Goal: Transaction & Acquisition: Purchase product/service

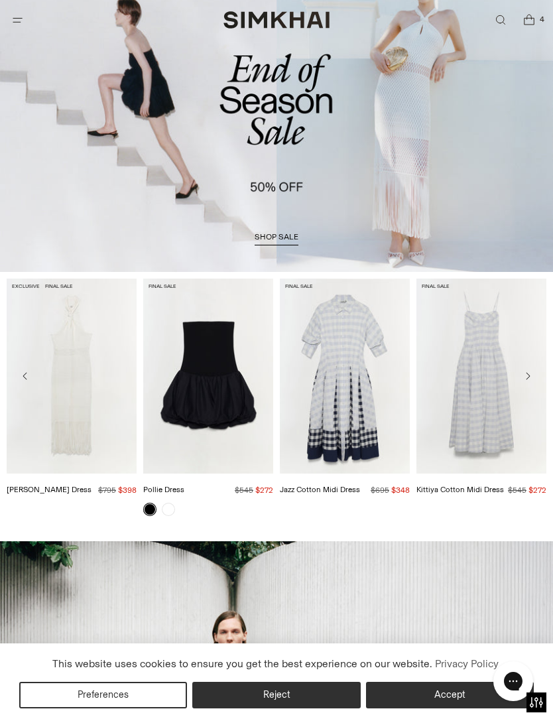
scroll to position [67, 0]
click at [288, 242] on span "shop sale" at bounding box center [277, 237] width 44 height 9
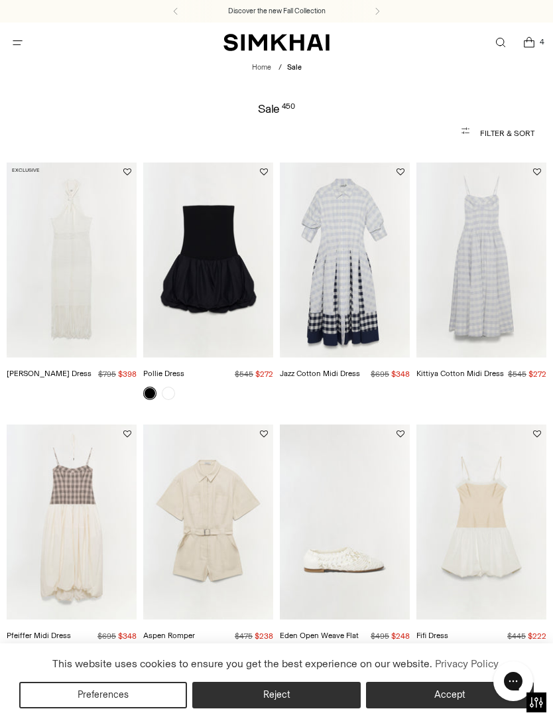
click at [450, 684] on button "Accept" at bounding box center [450, 695] width 168 height 27
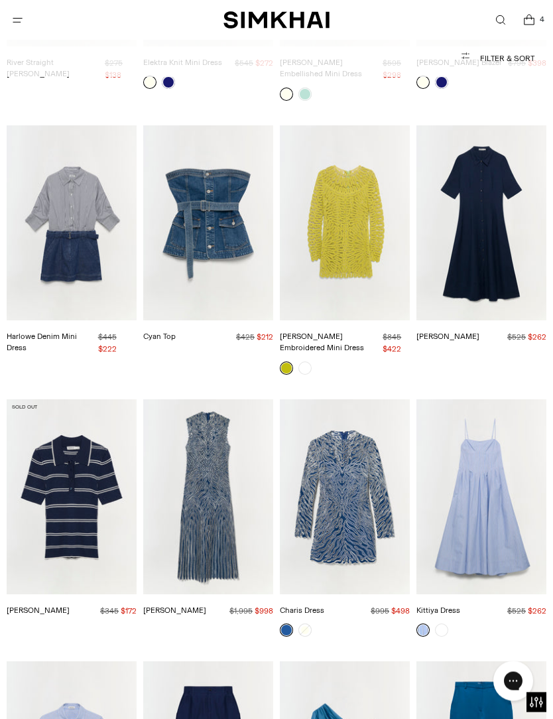
scroll to position [2407, 0]
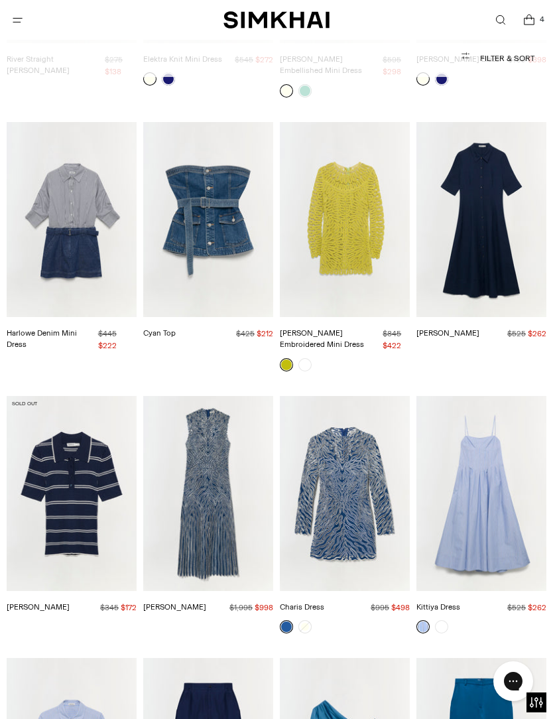
click at [242, 525] on img "Giovanna Dress" at bounding box center [208, 493] width 130 height 195
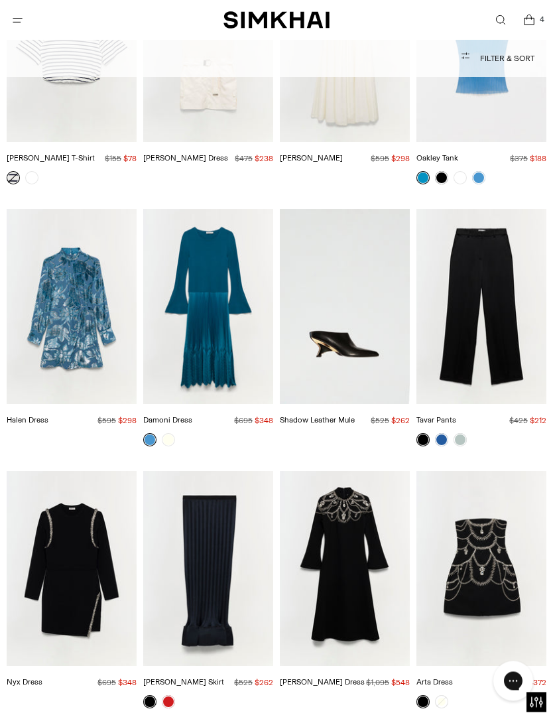
scroll to position [9265, 0]
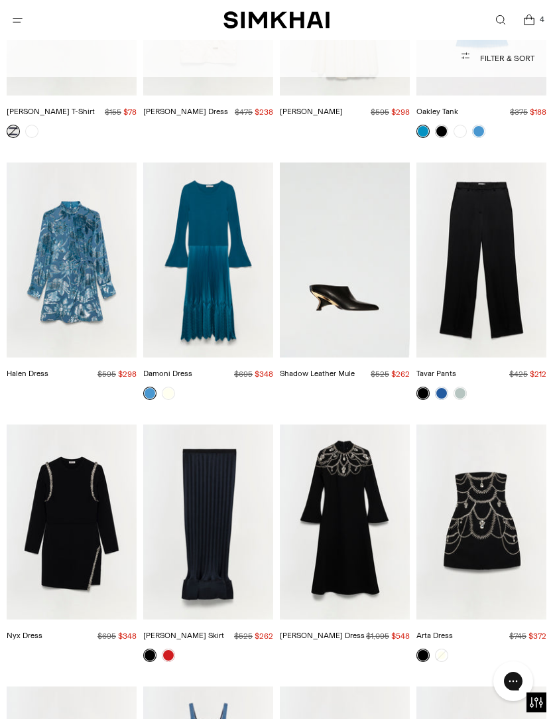
click at [170, 387] on link at bounding box center [168, 393] width 13 height 13
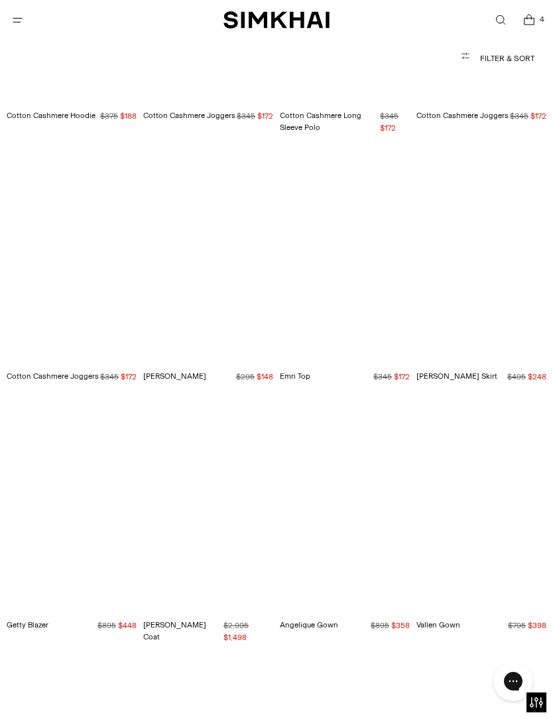
scroll to position [15905, 0]
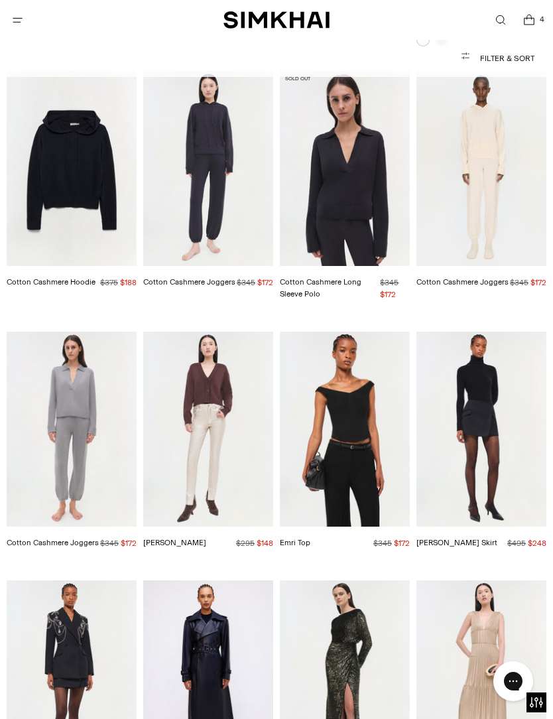
click at [16, 19] on icon "Open menu modal" at bounding box center [18, 20] width 6 height 6
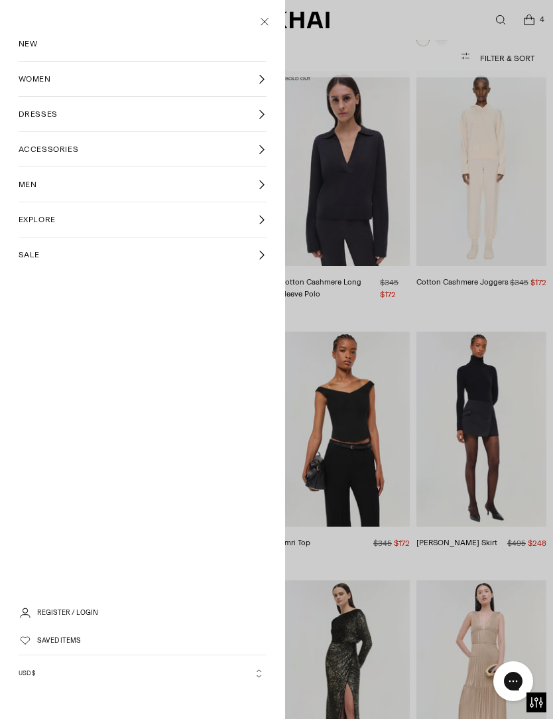
scroll to position [0, 0]
click at [33, 48] on span "NEW" at bounding box center [28, 44] width 19 height 12
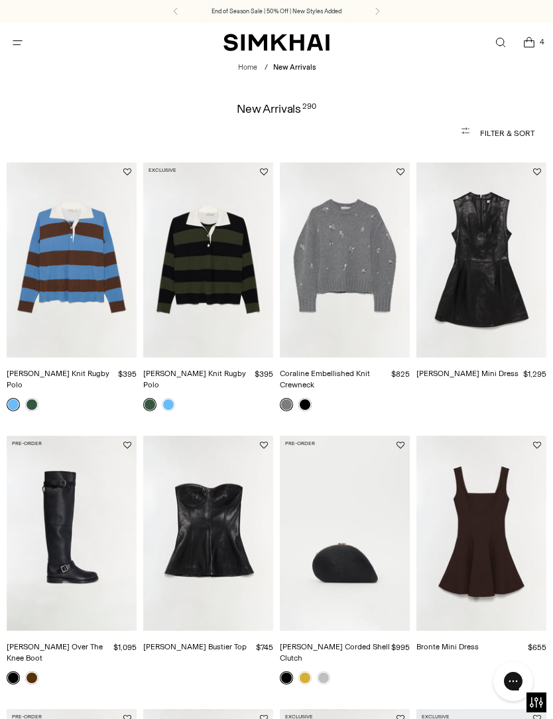
click at [247, 319] on img "Carson Knit Rugby Polo" at bounding box center [208, 259] width 130 height 195
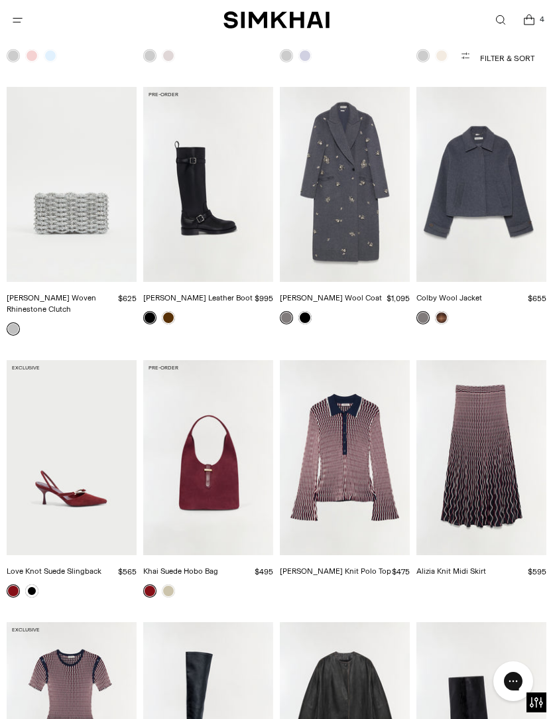
scroll to position [1716, 0]
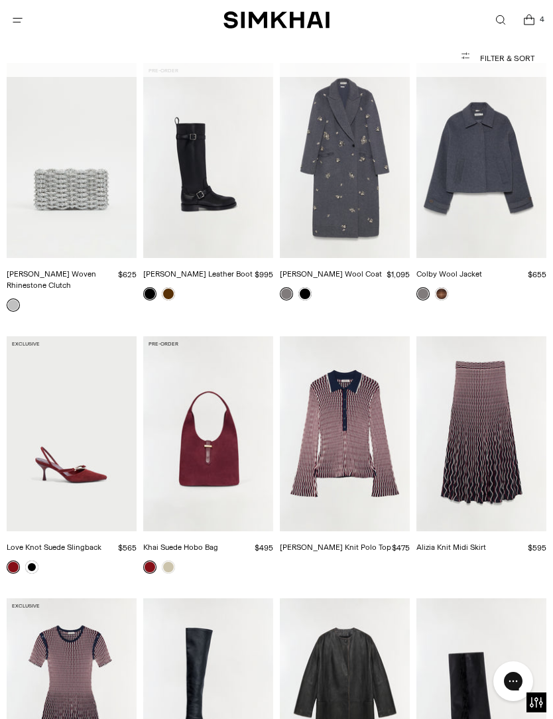
click at [382, 418] on img "Colleen Knit Polo Top" at bounding box center [345, 433] width 130 height 195
